Goal: Information Seeking & Learning: Get advice/opinions

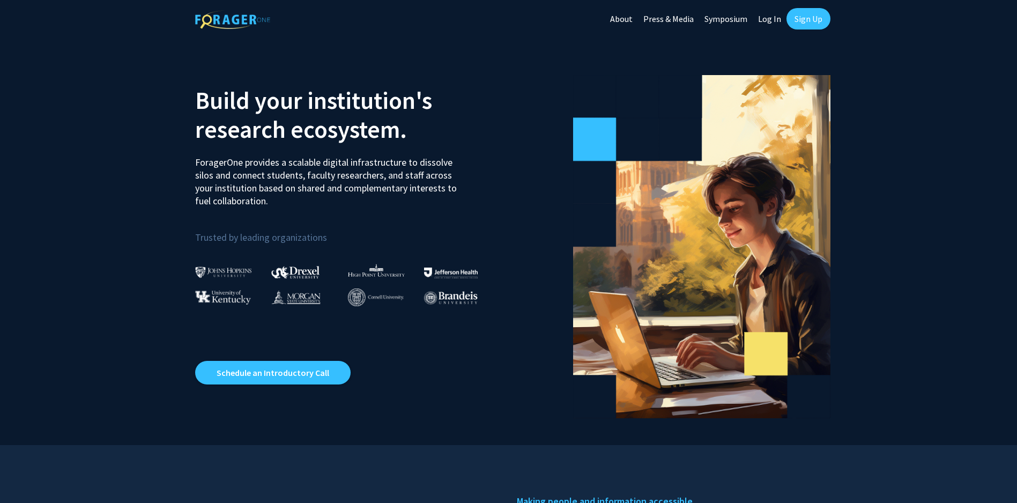
click at [774, 18] on link "Log In" at bounding box center [770, 19] width 34 height 38
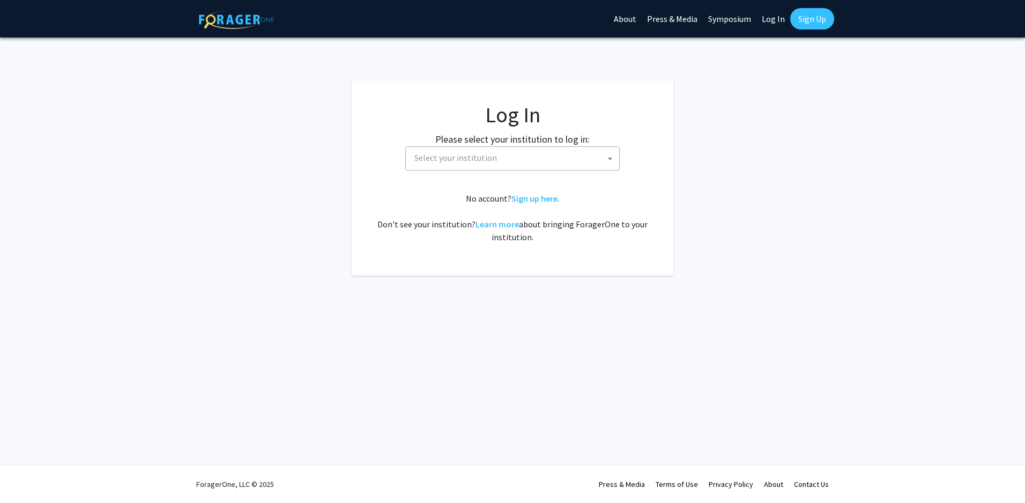
click at [462, 162] on span "Select your institution" at bounding box center [455, 157] width 83 height 11
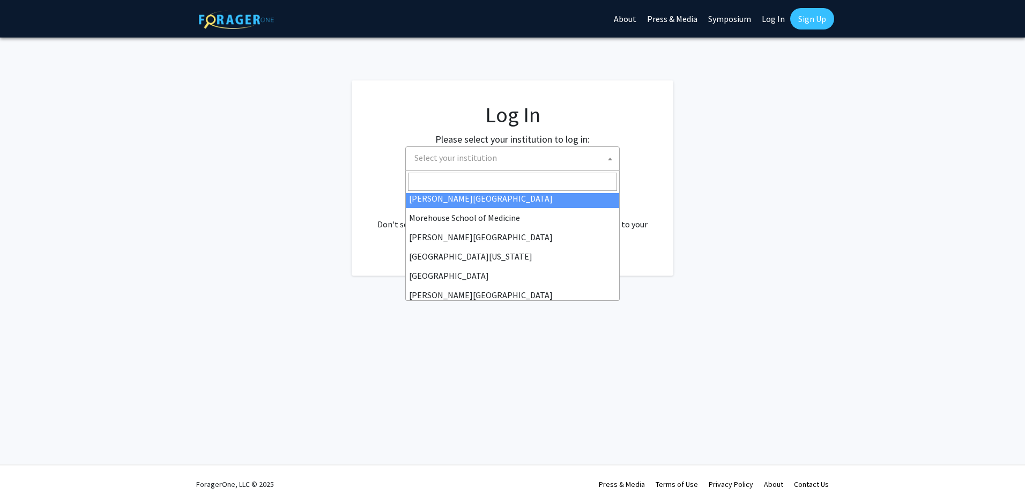
scroll to position [214, 0]
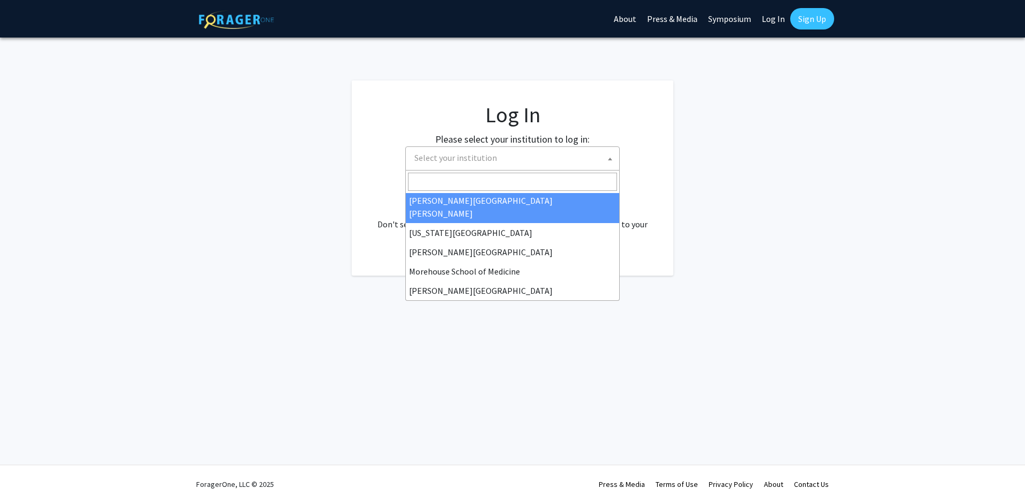
select select "1"
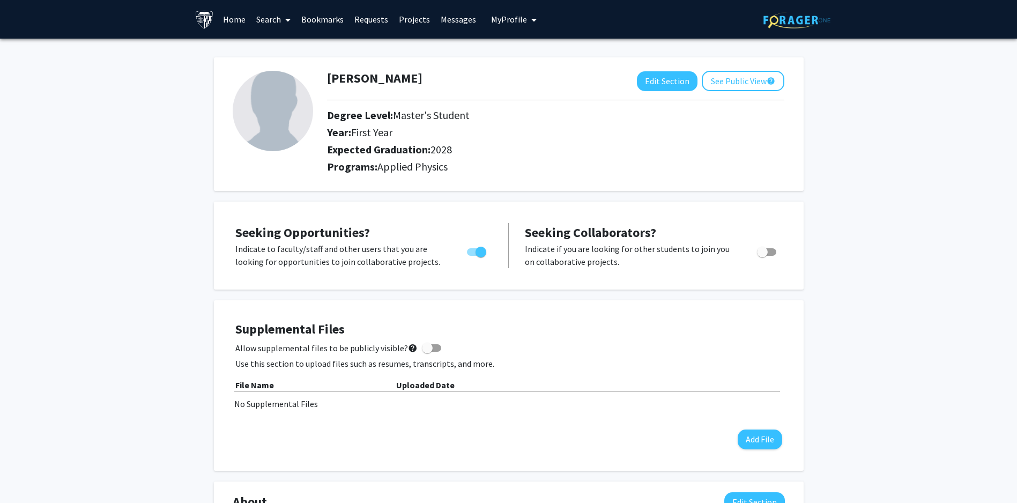
click at [287, 19] on icon at bounding box center [287, 20] width 5 height 9
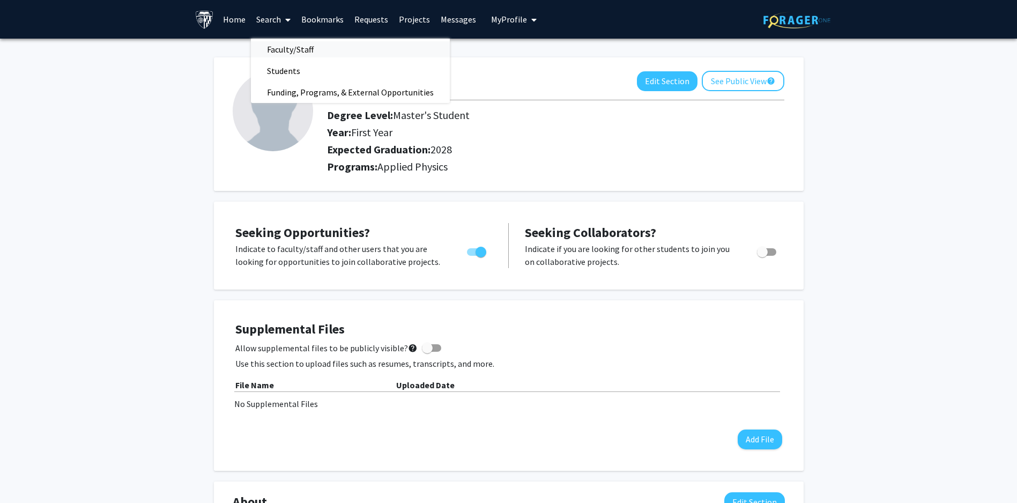
click at [287, 42] on span "Faculty/Staff" at bounding box center [290, 49] width 79 height 21
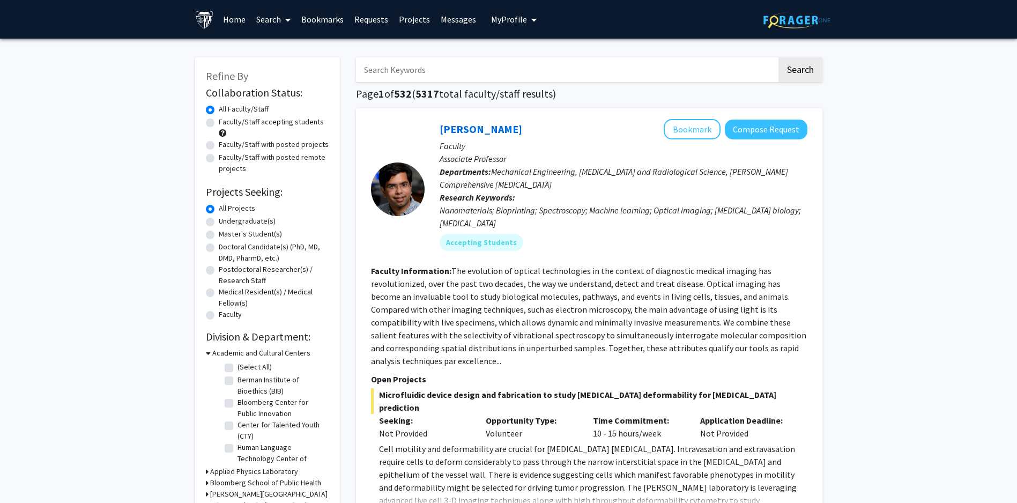
click at [219, 235] on label "Master's Student(s)" at bounding box center [250, 233] width 63 height 11
click at [219, 235] on input "Master's Student(s)" at bounding box center [222, 231] width 7 height 7
radio input "true"
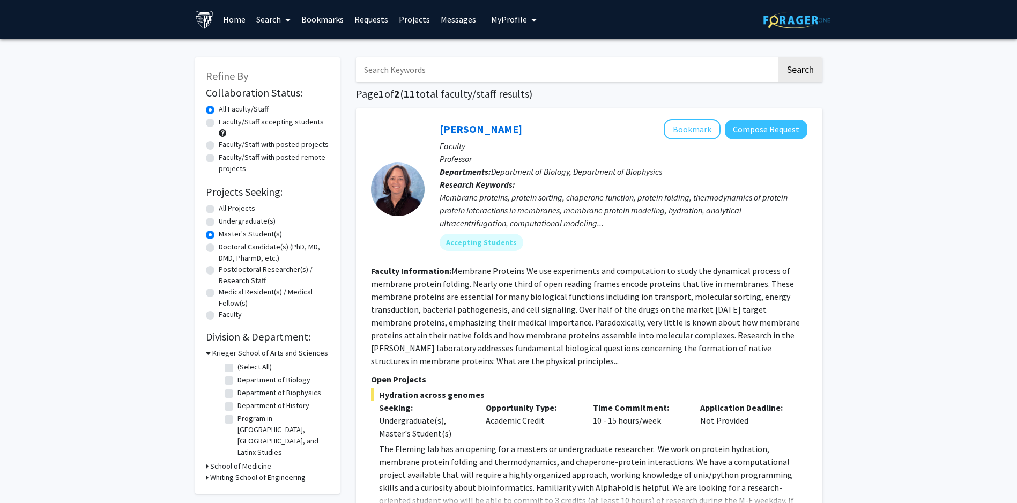
click at [219, 124] on label "Faculty/Staff accepting students" at bounding box center [271, 121] width 105 height 11
click at [219, 123] on input "Faculty/Staff accepting students" at bounding box center [222, 119] width 7 height 7
radio input "true"
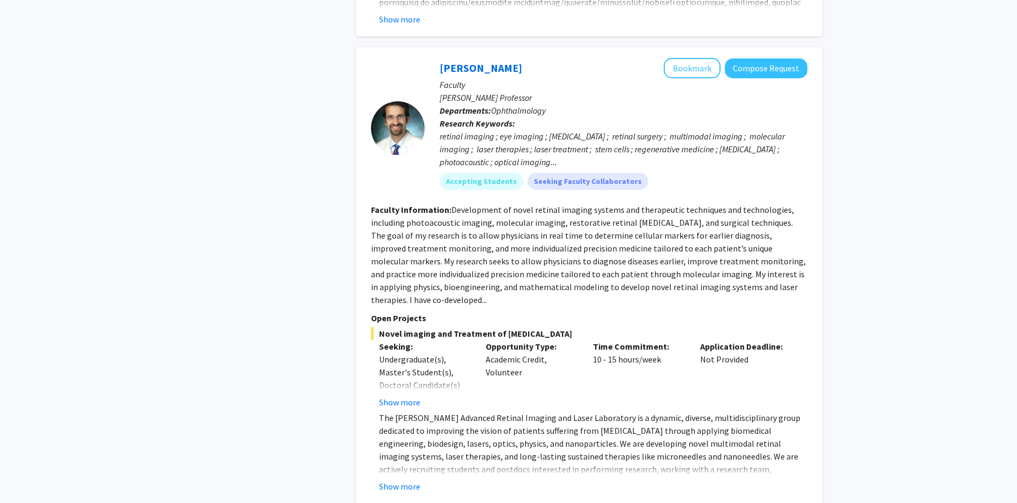
scroll to position [1019, 0]
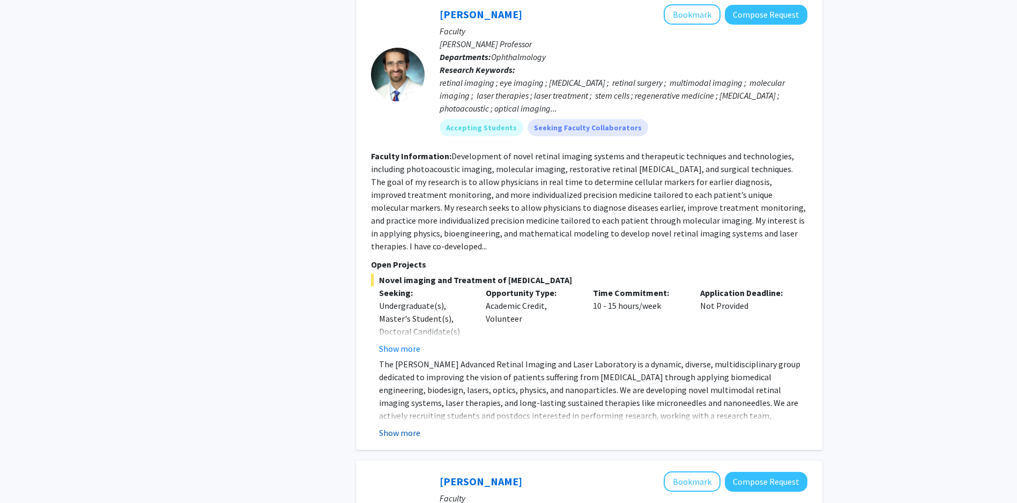
click at [396, 426] on button "Show more" at bounding box center [399, 432] width 41 height 13
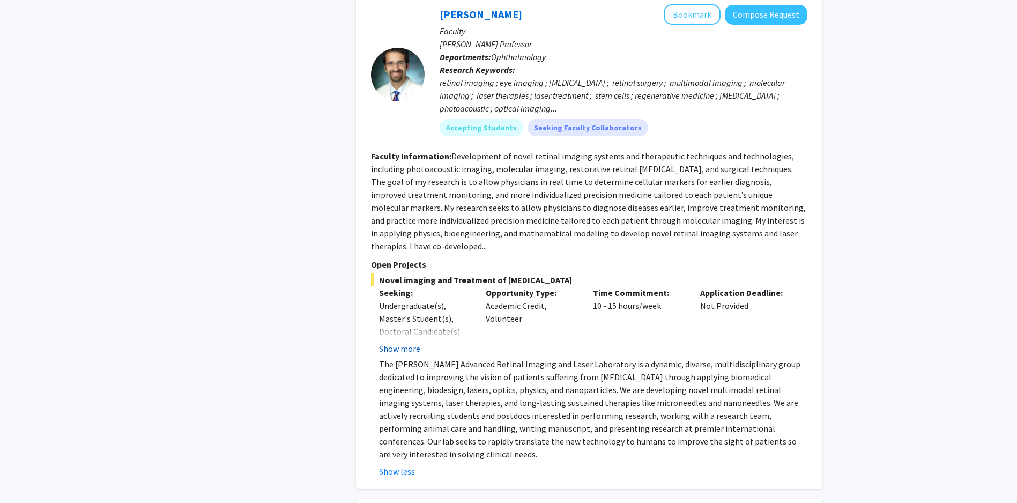
click at [397, 342] on button "Show more" at bounding box center [399, 348] width 41 height 13
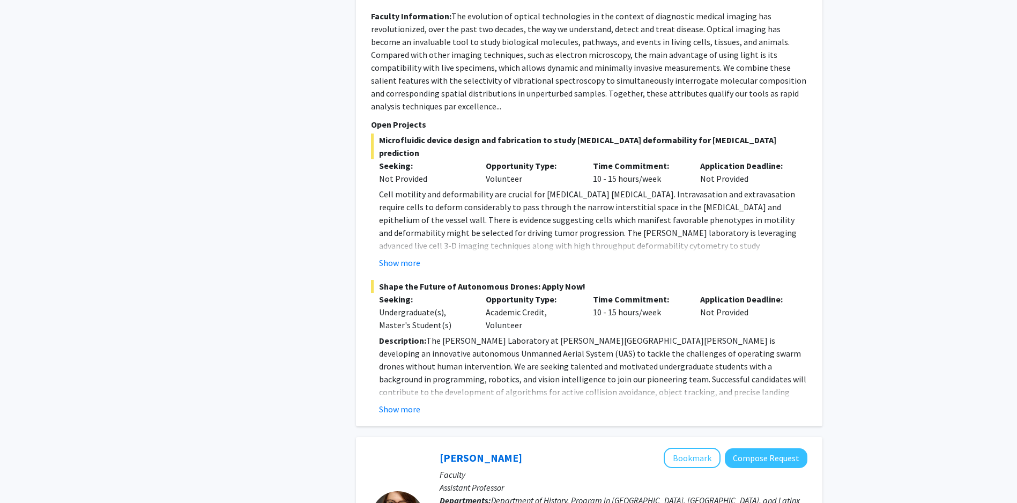
scroll to position [4449, 0]
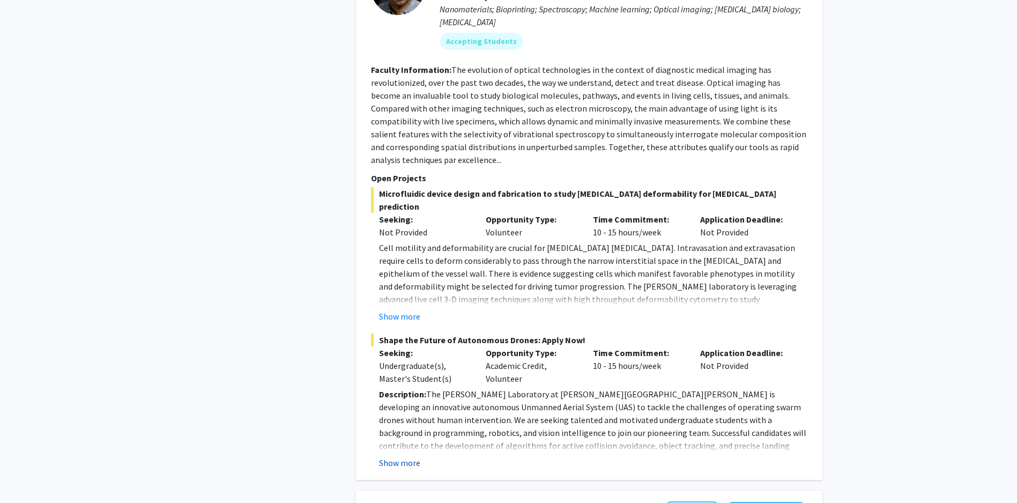
click at [405, 456] on button "Show more" at bounding box center [399, 462] width 41 height 13
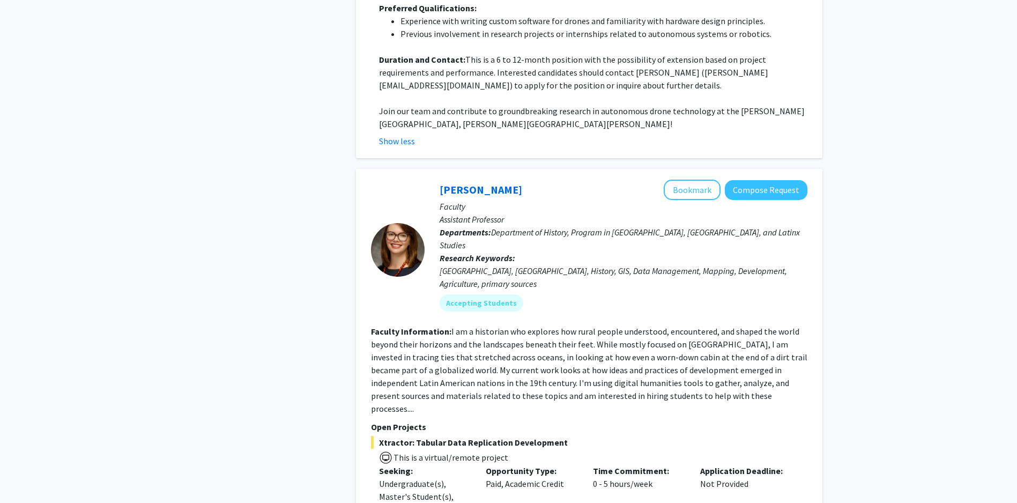
scroll to position [5146, 0]
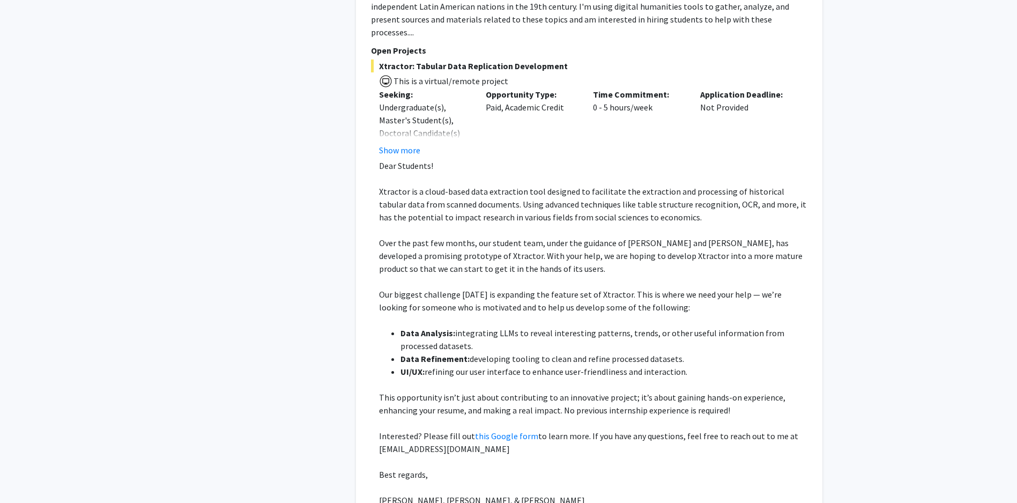
scroll to position [5477, 0]
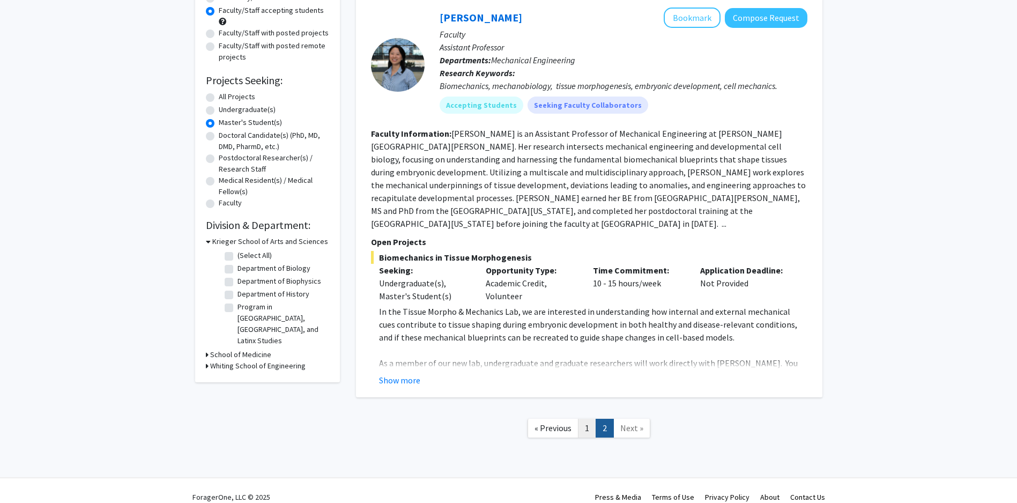
click at [582, 419] on link "1" at bounding box center [587, 428] width 18 height 19
